Goal: Book appointment/travel/reservation

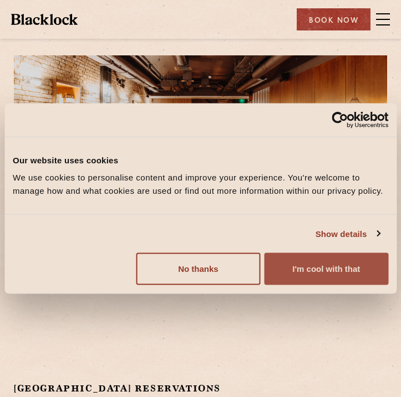
click at [313, 269] on button "I'm cool with that" at bounding box center [326, 269] width 124 height 32
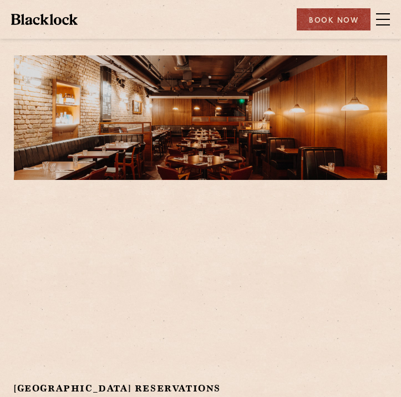
click at [386, 16] on span at bounding box center [383, 19] width 14 height 17
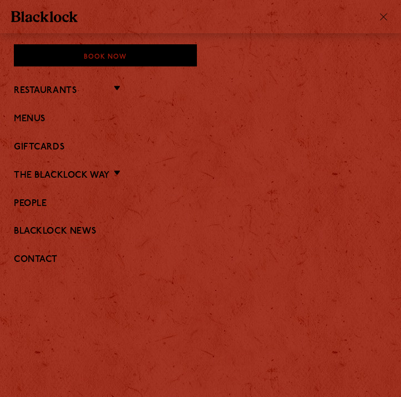
click at [36, 113] on li "Menus" at bounding box center [200, 118] width 373 height 14
click at [29, 121] on link "Menus" at bounding box center [200, 119] width 373 height 11
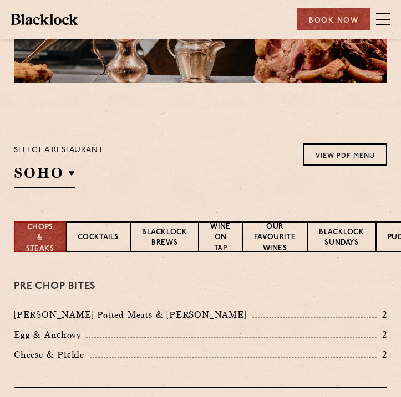
scroll to position [106, 0]
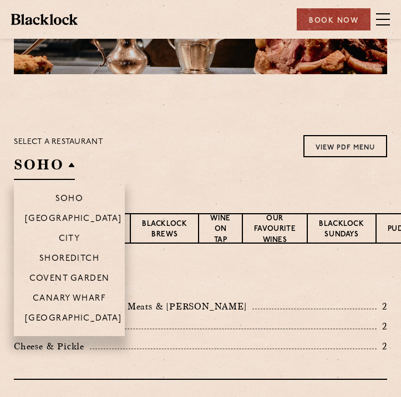
click at [65, 171] on h2 "SOHO" at bounding box center [44, 167] width 61 height 25
click at [68, 277] on p "Covent Garden" at bounding box center [69, 279] width 80 height 11
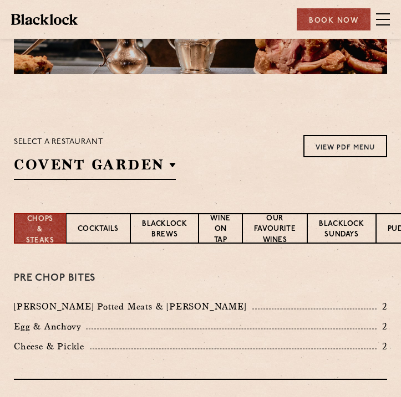
click at [239, 108] on section "Select a restaurant [GEOGRAPHIC_DATA] [GEOGRAPHIC_DATA] [GEOGRAPHIC_DATA] [GEOG…" at bounding box center [200, 156] width 401 height 114
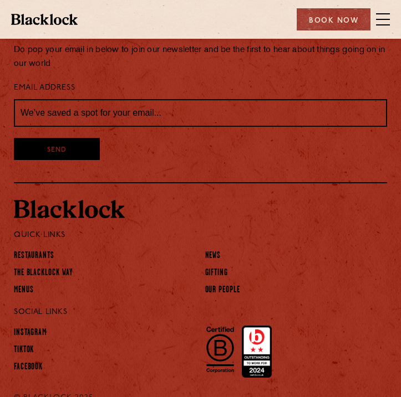
scroll to position [2497, 0]
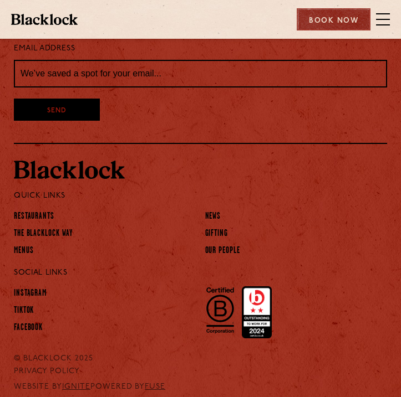
click at [337, 16] on div "Book Now" at bounding box center [334, 19] width 74 height 22
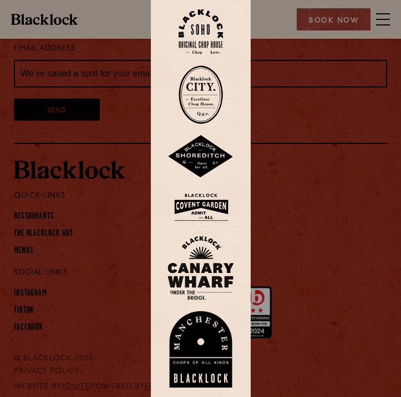
click at [201, 205] on img at bounding box center [200, 208] width 67 height 36
